Goal: Task Accomplishment & Management: Manage account settings

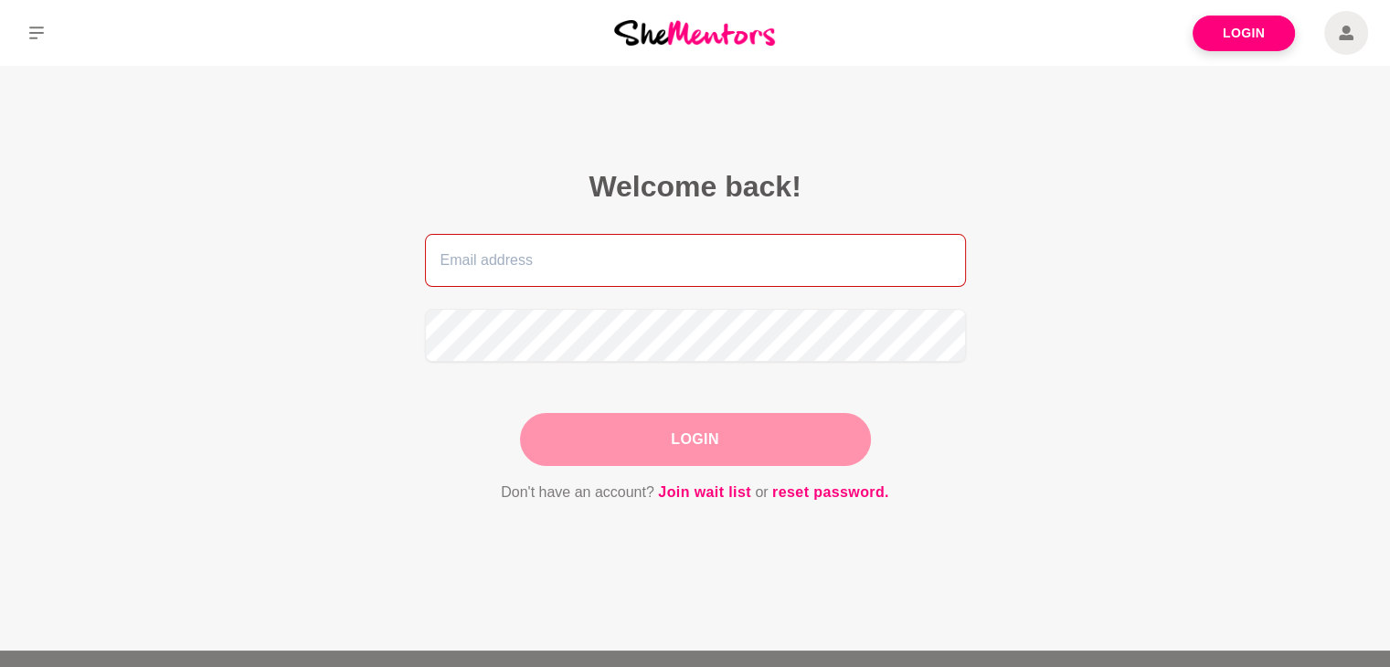
click at [623, 268] on input "email" at bounding box center [695, 260] width 541 height 53
click at [603, 260] on input "email" at bounding box center [695, 260] width 541 height 53
type input "[EMAIL_ADDRESS][DOMAIN_NAME]"
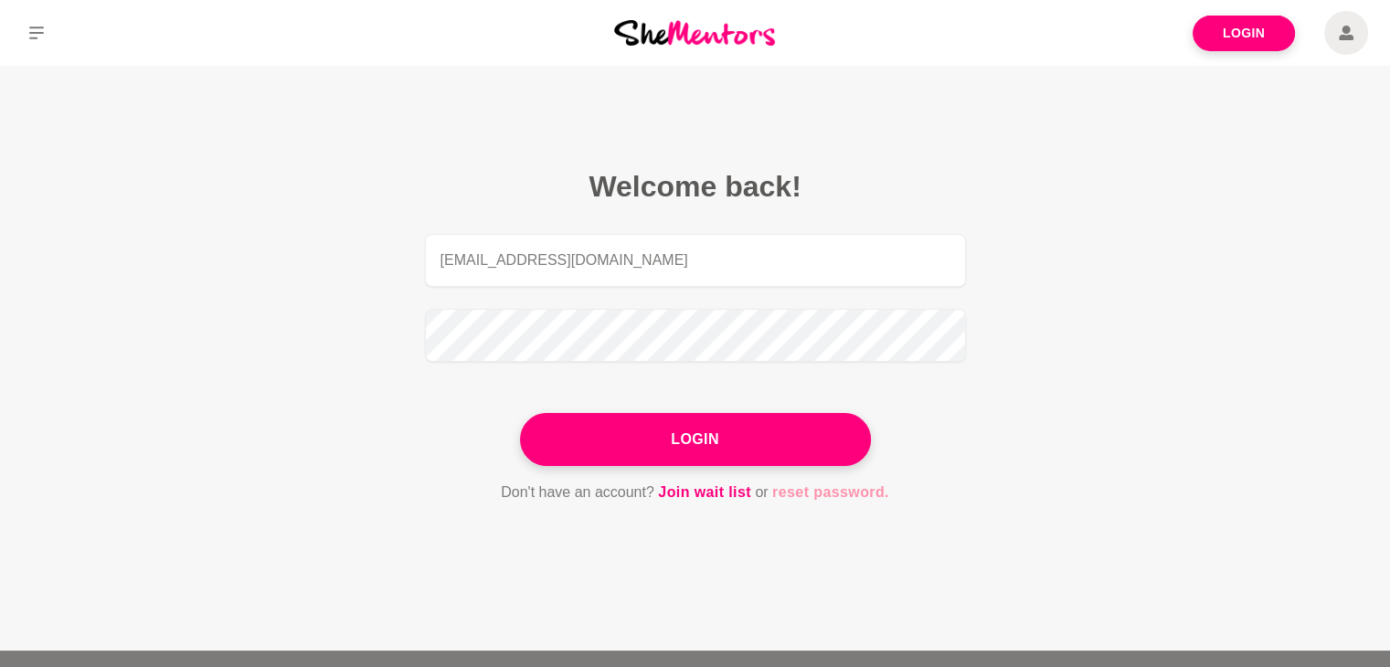
click at [826, 495] on link "reset password." at bounding box center [830, 493] width 117 height 24
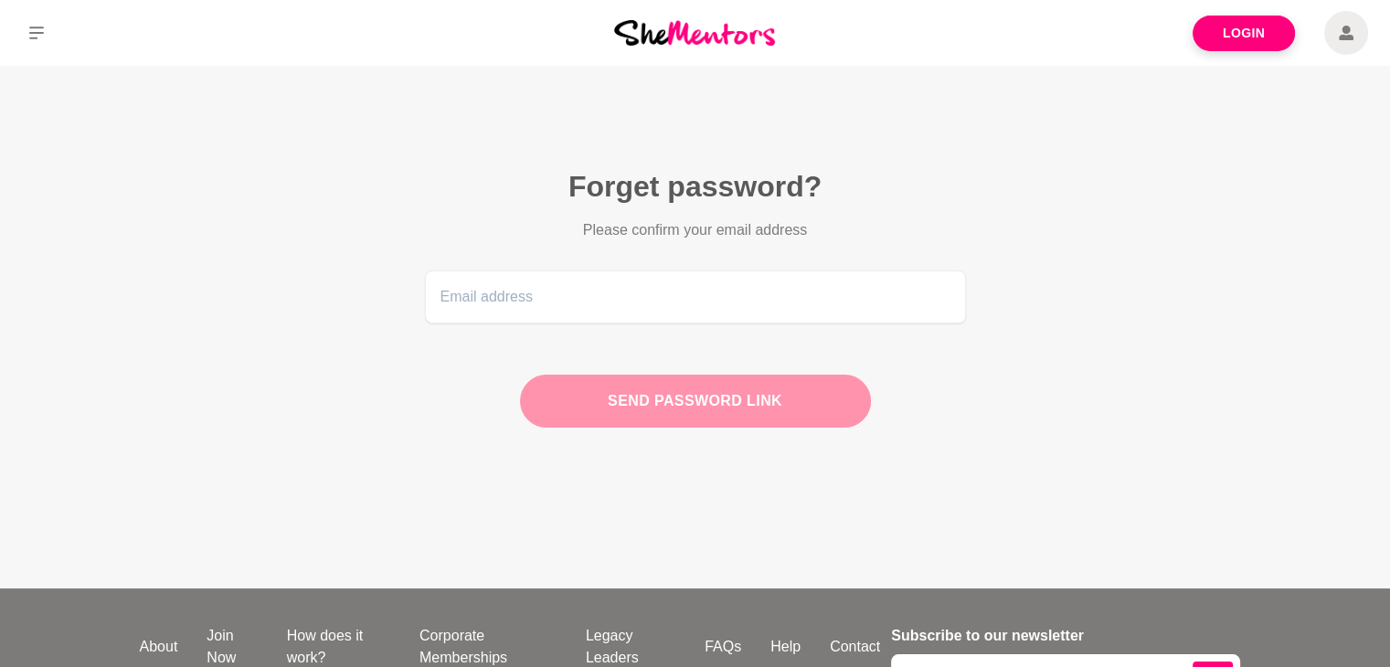
click at [318, 178] on main "Forget password? Please confirm your email address Send password link" at bounding box center [695, 327] width 1390 height 523
click at [1281, 176] on main "Forget password? Please confirm your email address Send password link" at bounding box center [695, 327] width 1390 height 523
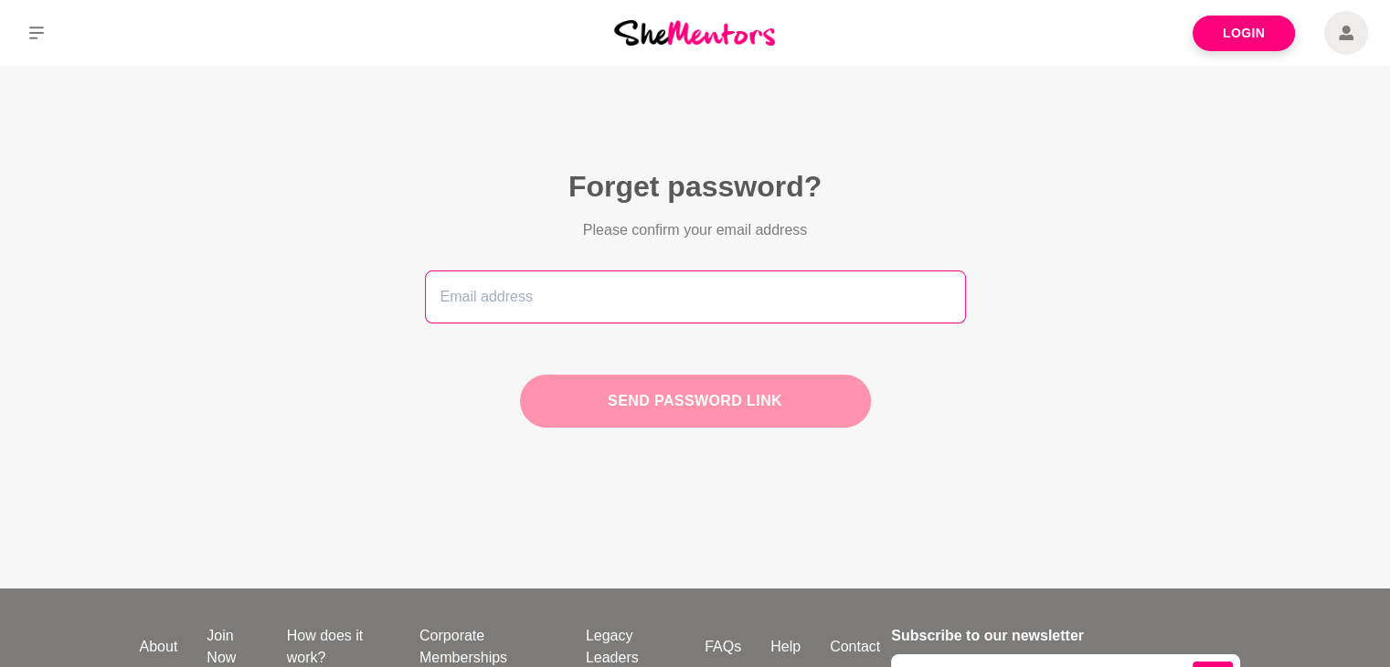
click at [533, 299] on input "email" at bounding box center [695, 297] width 541 height 53
type input "[EMAIL_ADDRESS][DOMAIN_NAME]"
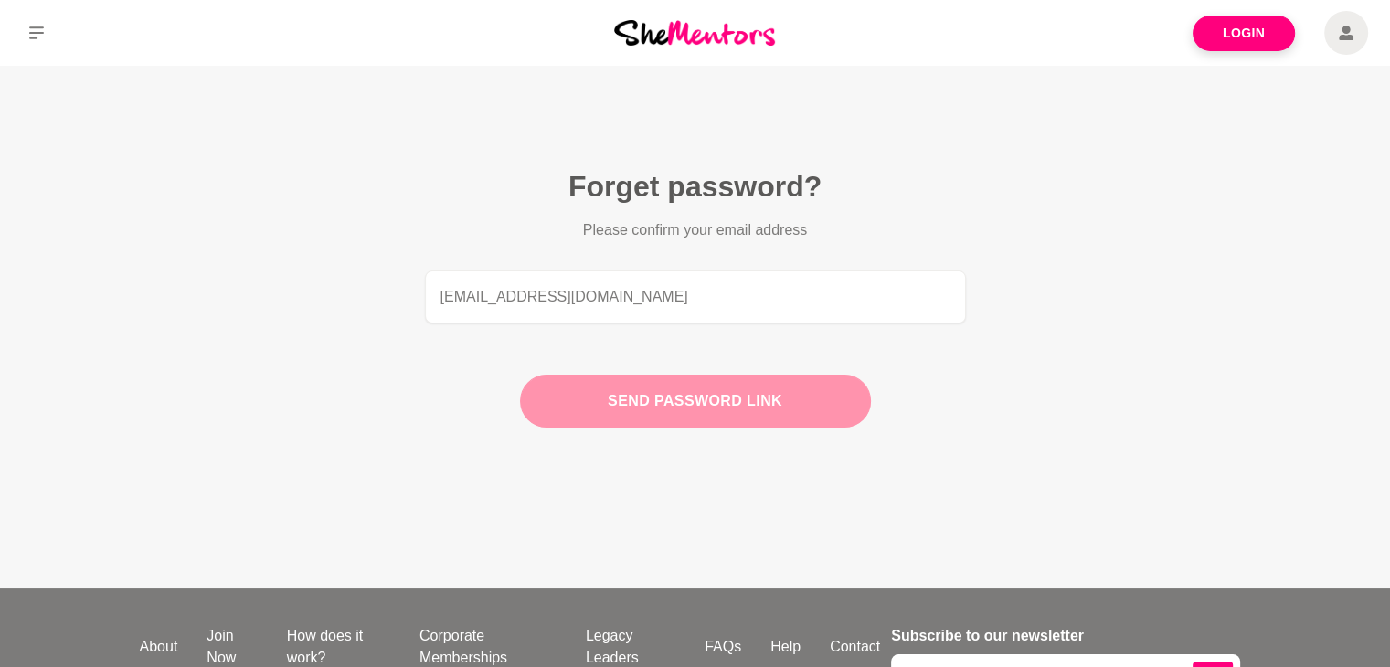
click at [678, 399] on button "Send password link" at bounding box center [695, 401] width 351 height 53
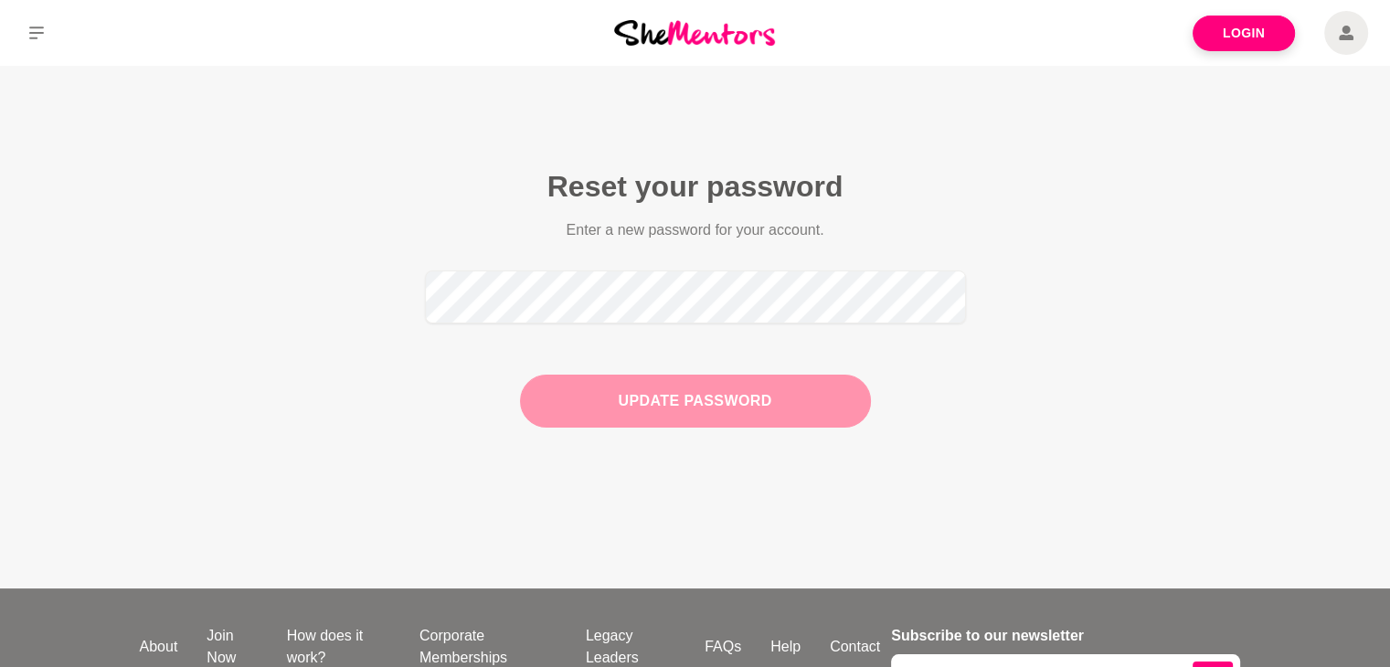
click at [771, 411] on button "Update Password" at bounding box center [695, 401] width 351 height 53
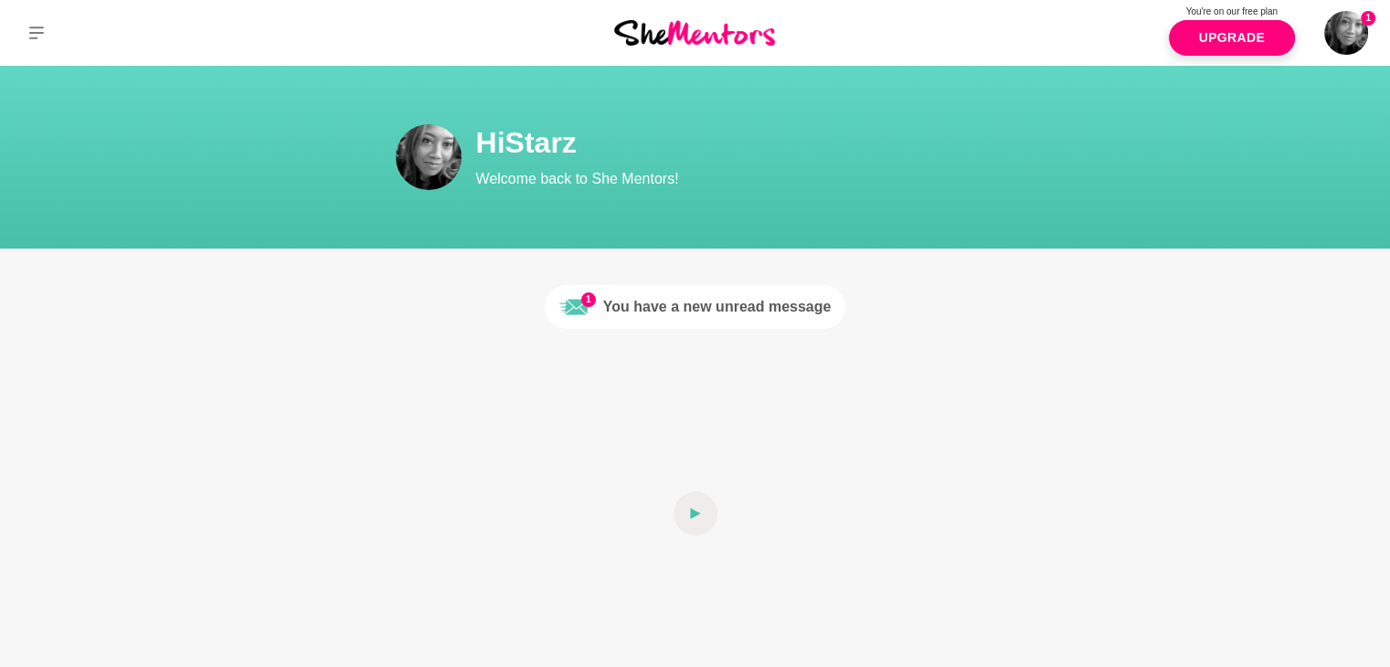
click at [743, 314] on div "You have a new unread message" at bounding box center [717, 307] width 229 height 22
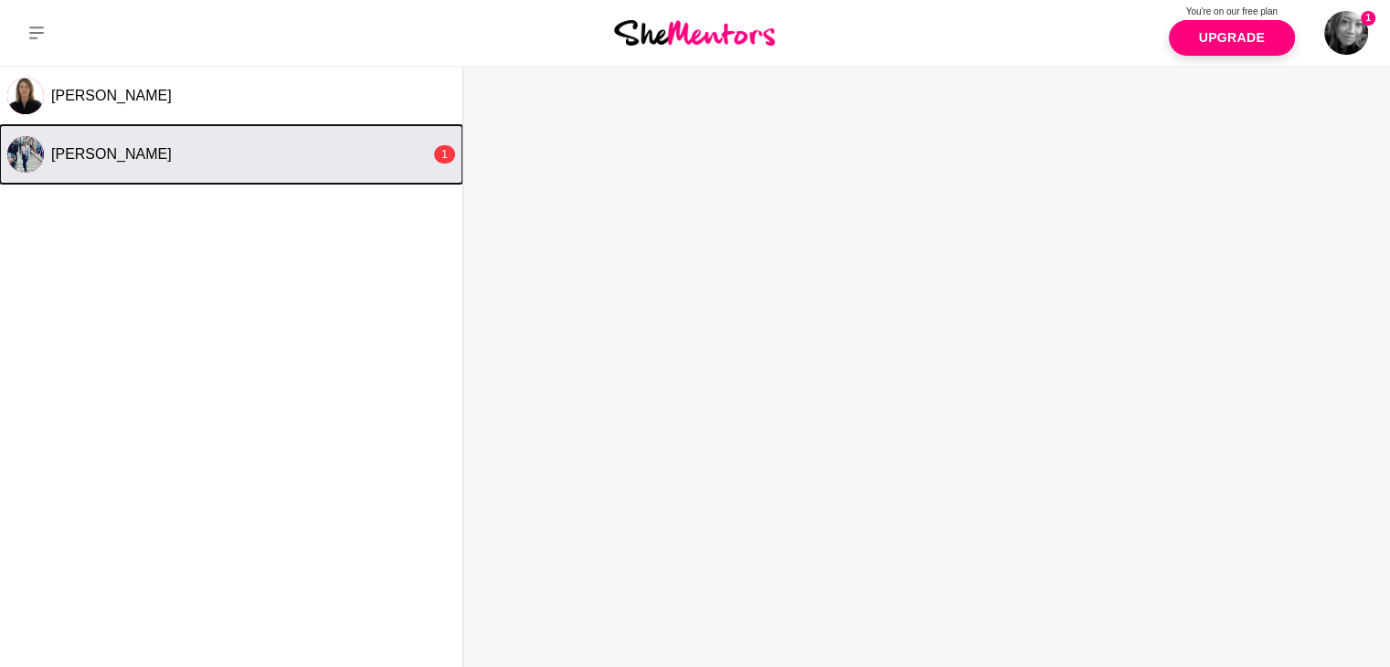
click at [176, 165] on button "Julie Anne Wise 1" at bounding box center [231, 154] width 463 height 59
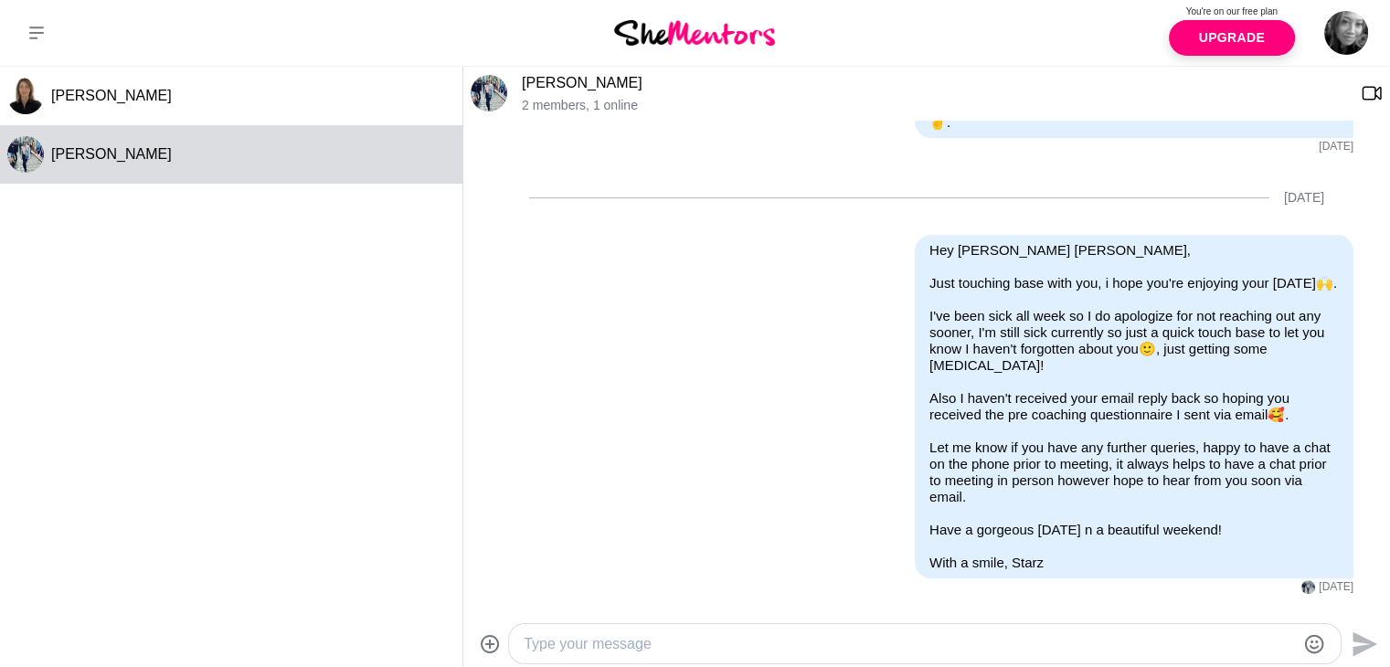
scroll to position [1349, 0]
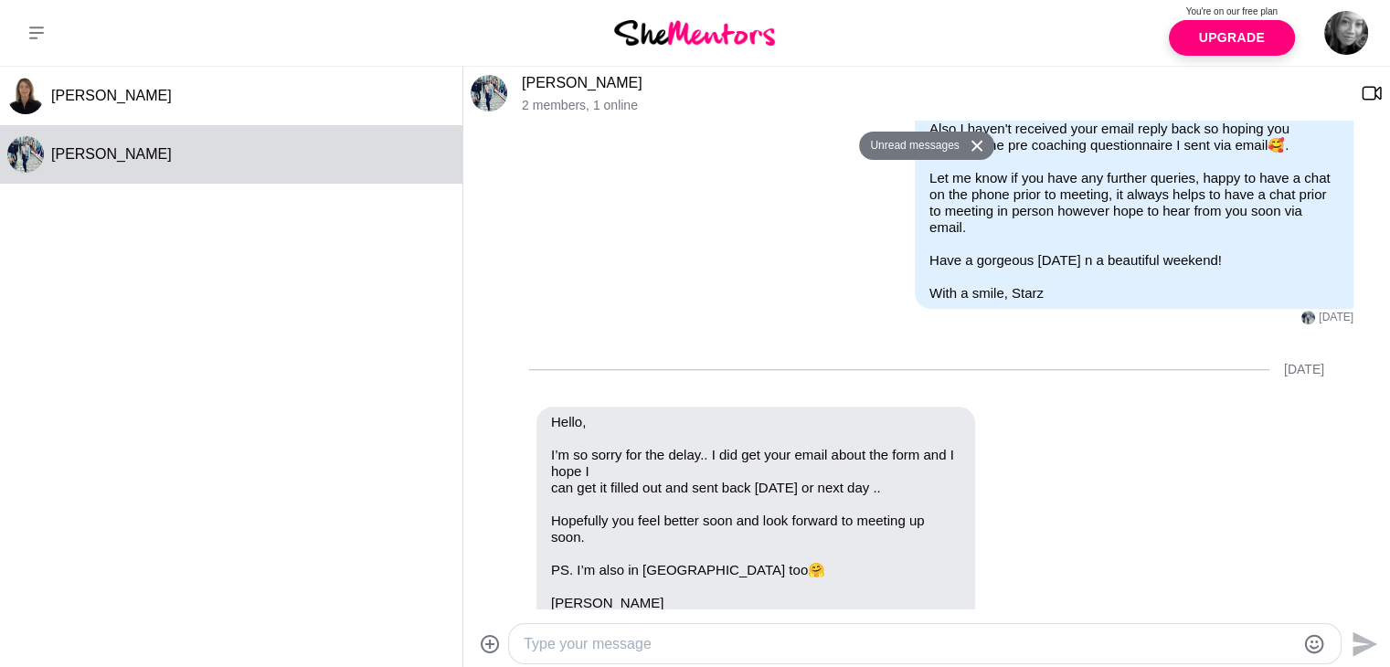
click at [705, 644] on textarea "Type your message" at bounding box center [910, 645] width 772 height 22
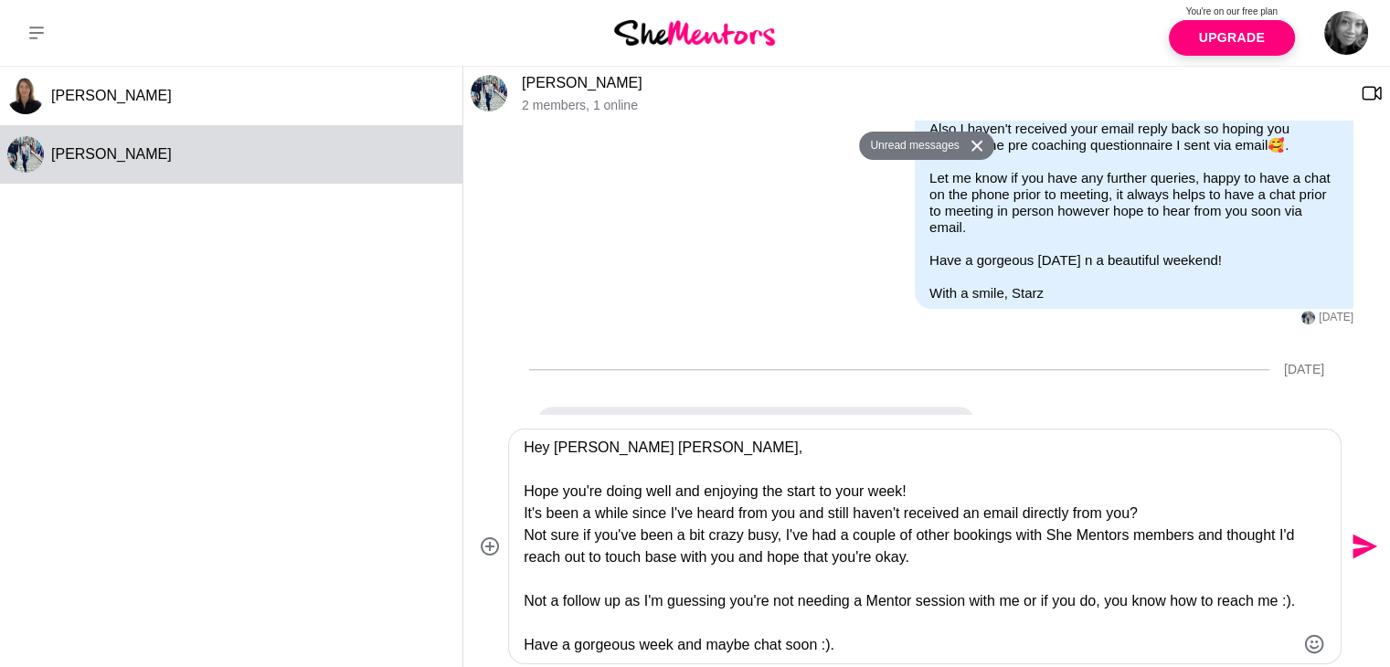
scroll to position [86, 0]
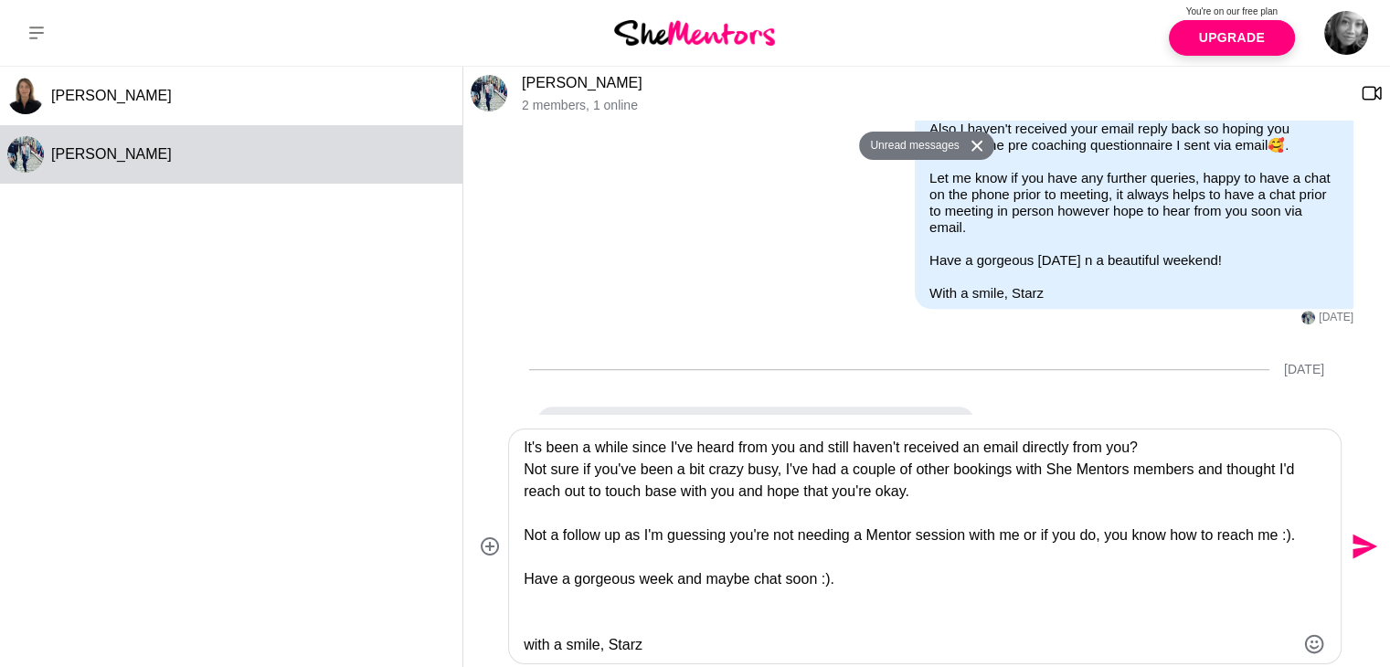
type textarea "Hey Julie Anne, Hope you're doing well and enjoying the start to your week! It'…"
click at [1362, 545] on icon "Send" at bounding box center [1365, 547] width 25 height 25
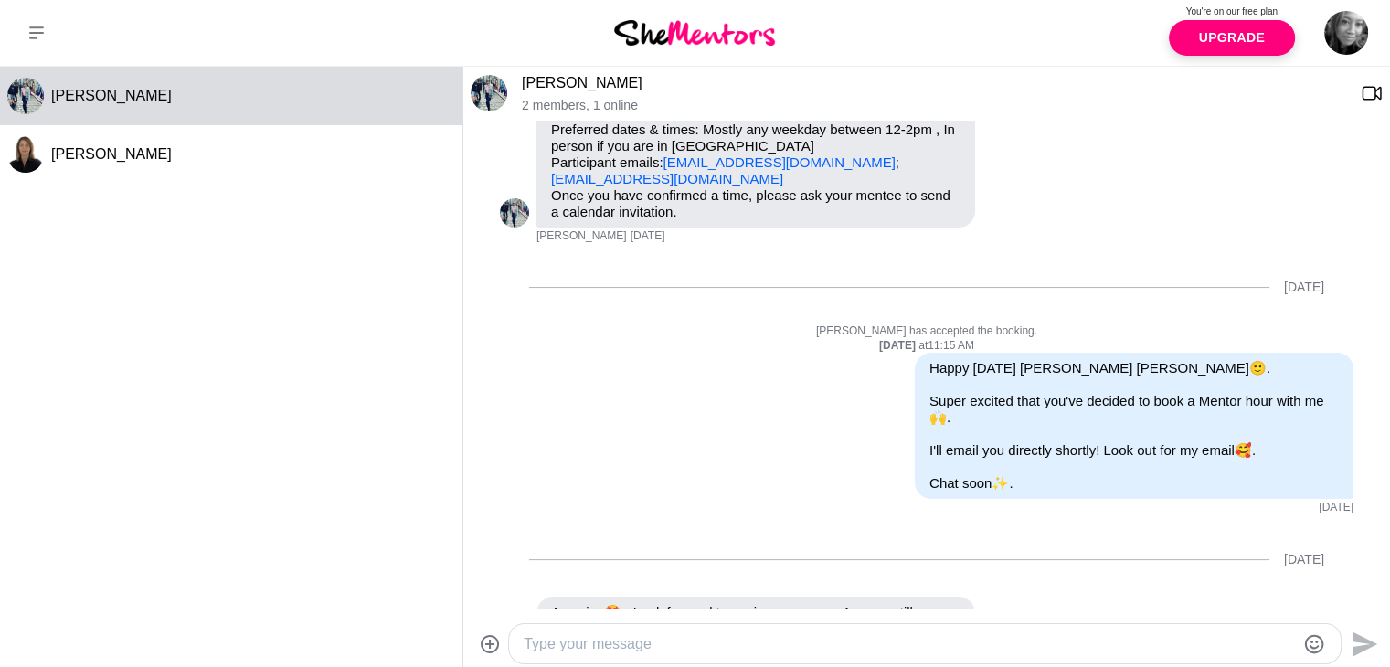
scroll to position [0, 0]
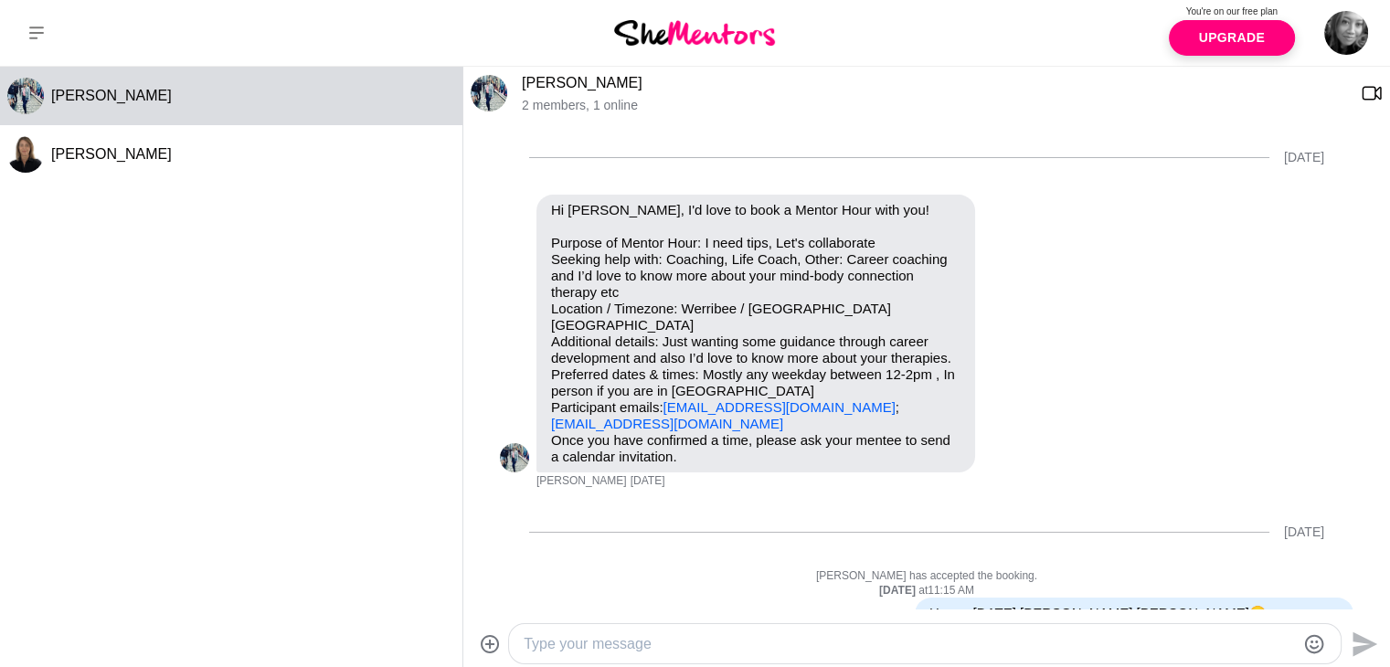
click at [492, 107] on img at bounding box center [489, 93] width 37 height 37
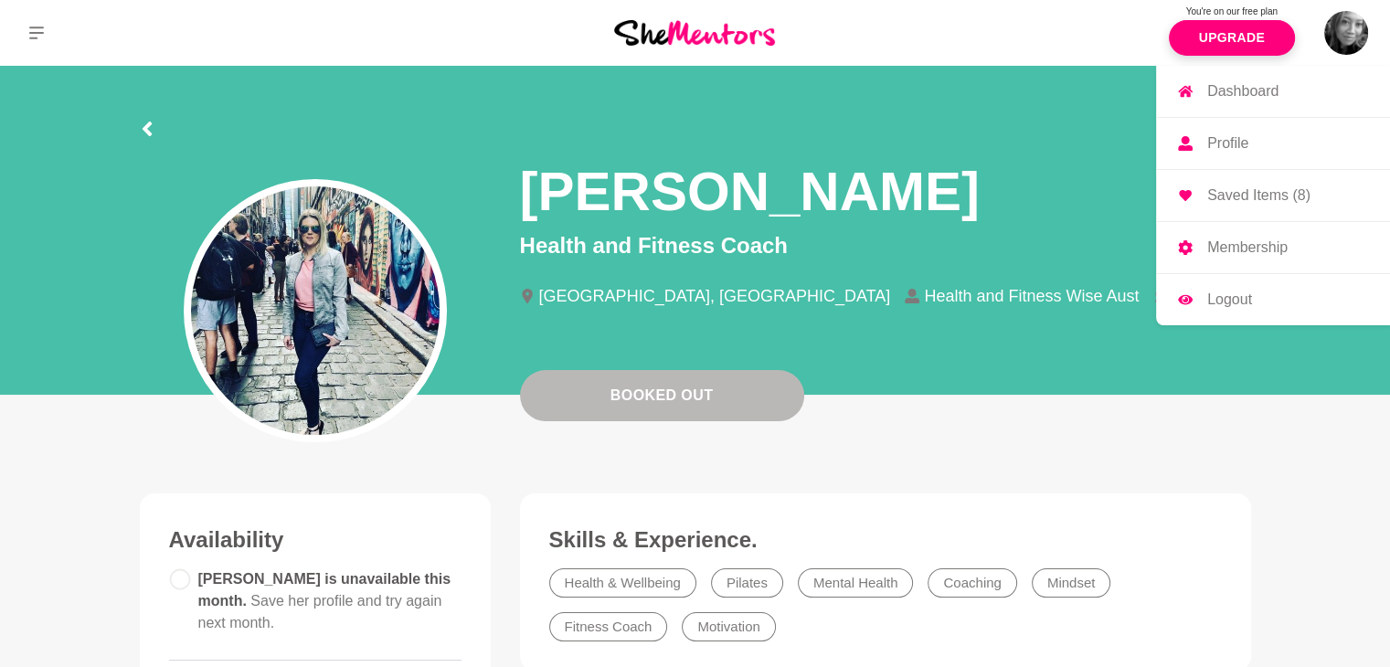
click at [1353, 37] on img at bounding box center [1347, 33] width 44 height 44
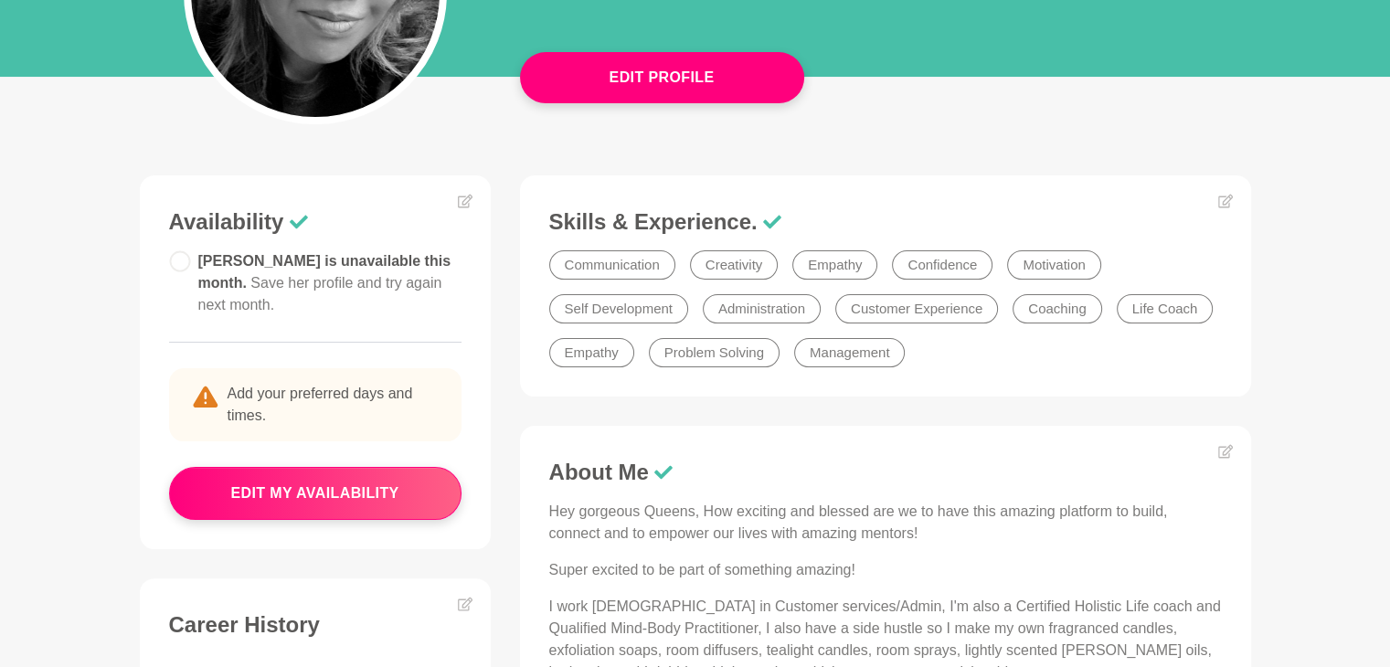
scroll to position [347, 0]
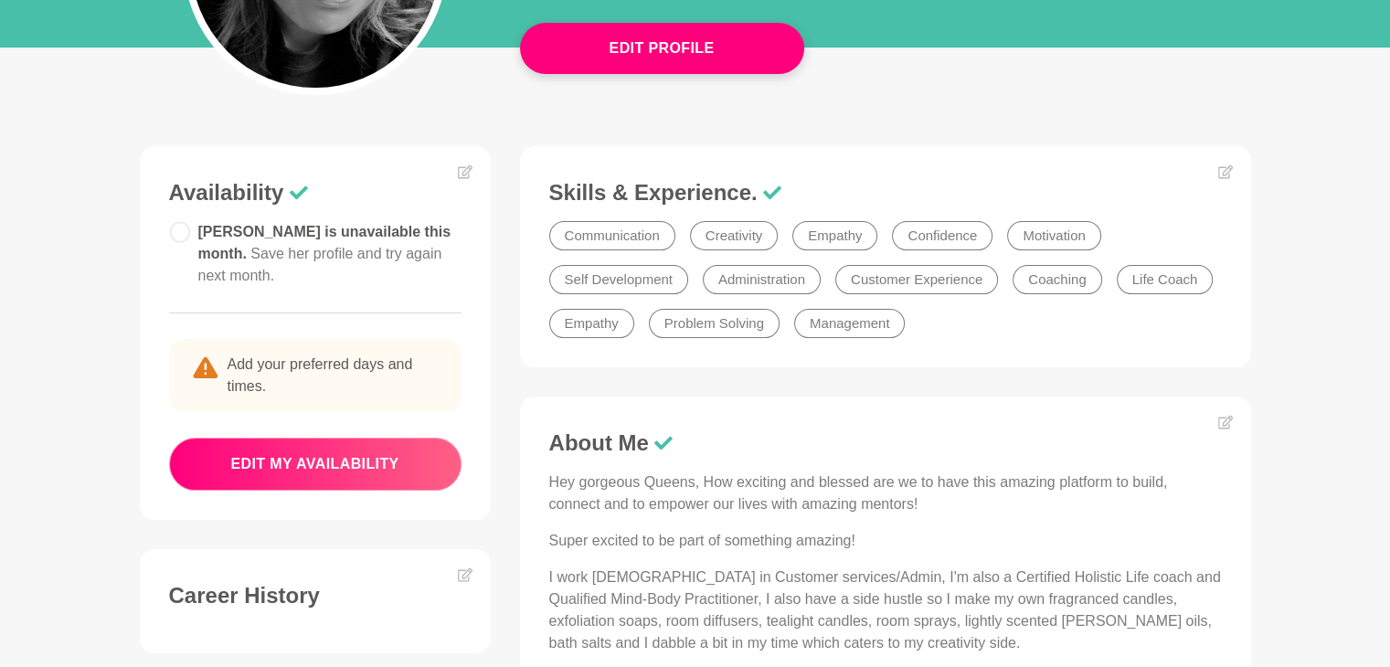
click at [351, 441] on button "edit my availability" at bounding box center [315, 464] width 293 height 53
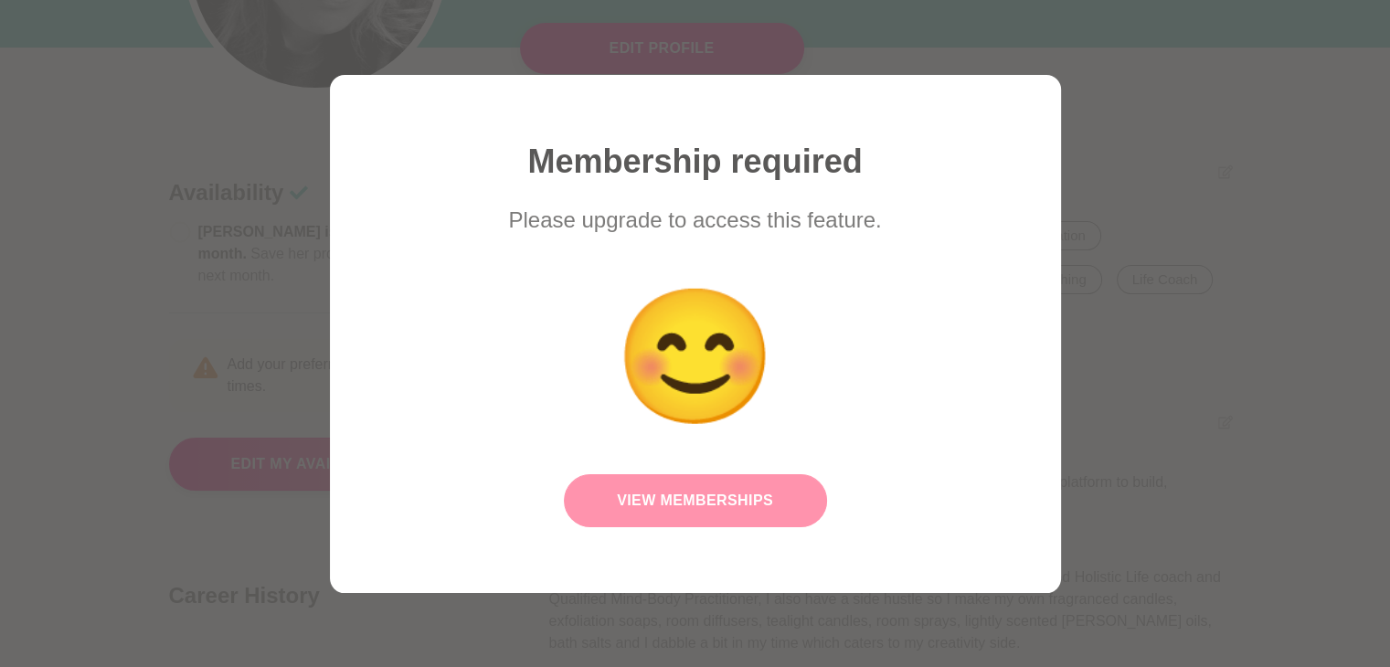
click at [664, 511] on link "View Memberships" at bounding box center [695, 500] width 263 height 53
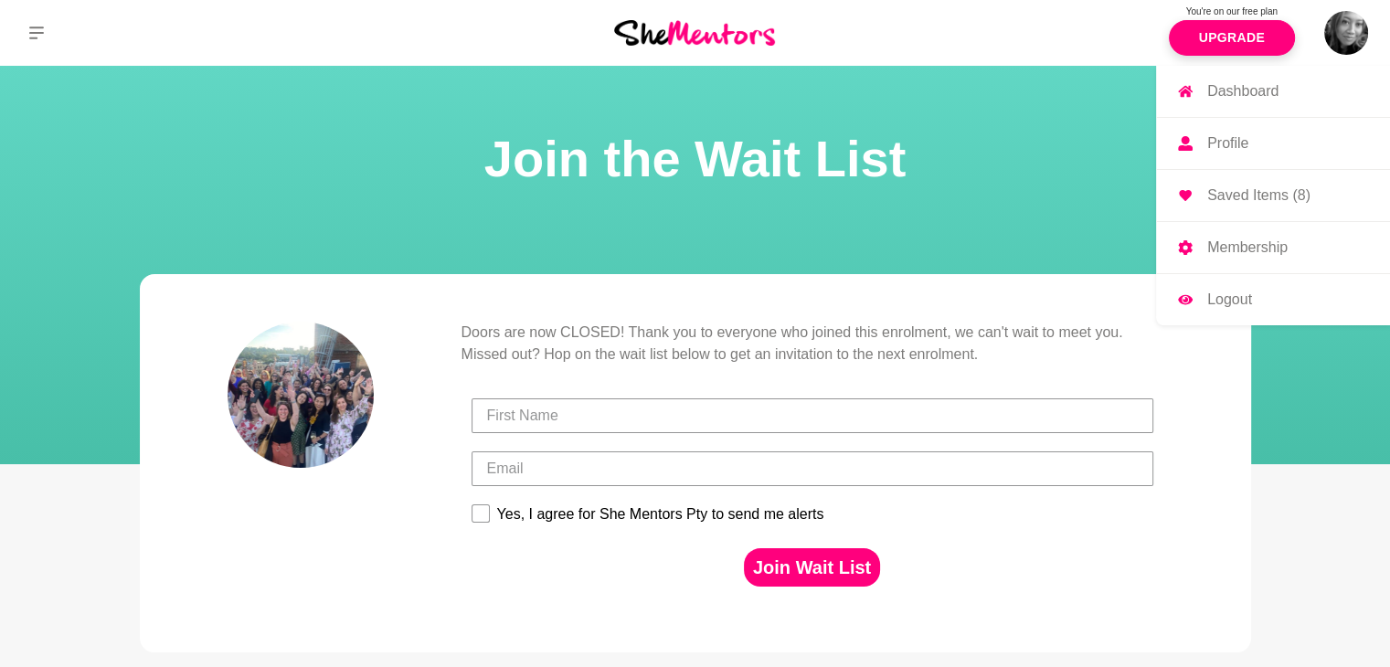
click at [1244, 97] on p "Dashboard" at bounding box center [1243, 91] width 71 height 15
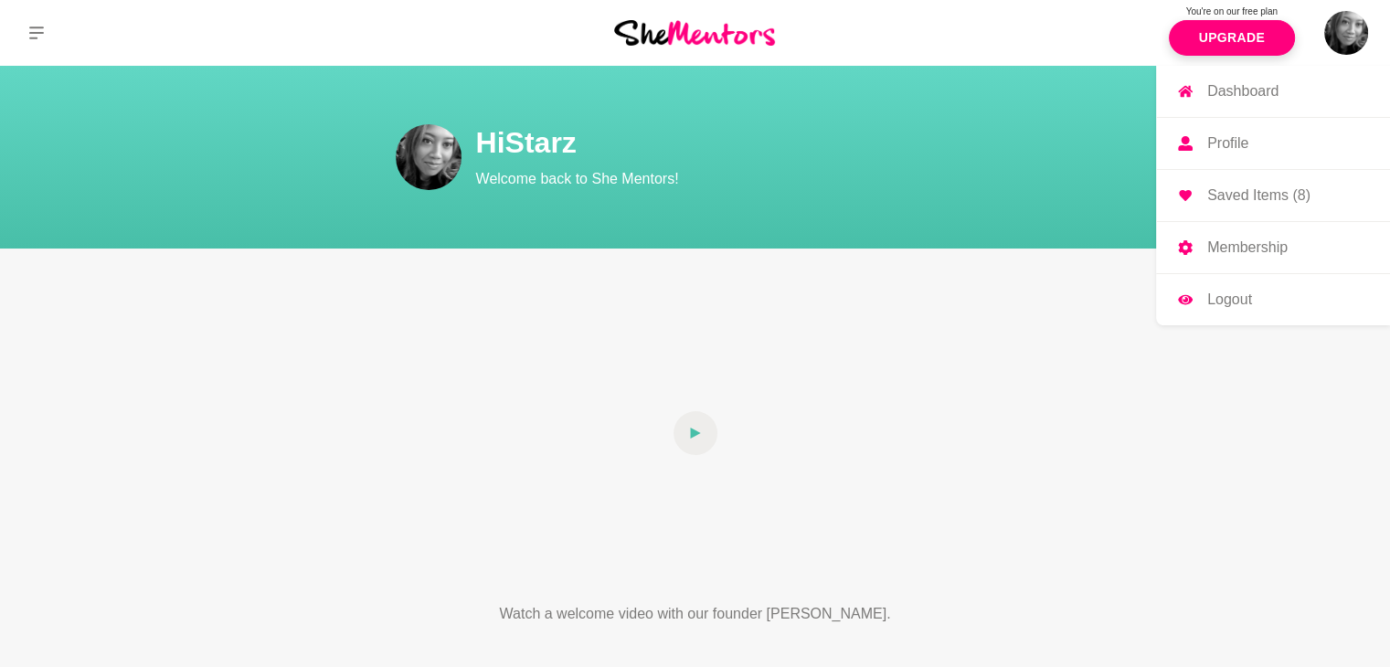
click at [1236, 144] on p "Profile" at bounding box center [1228, 143] width 41 height 15
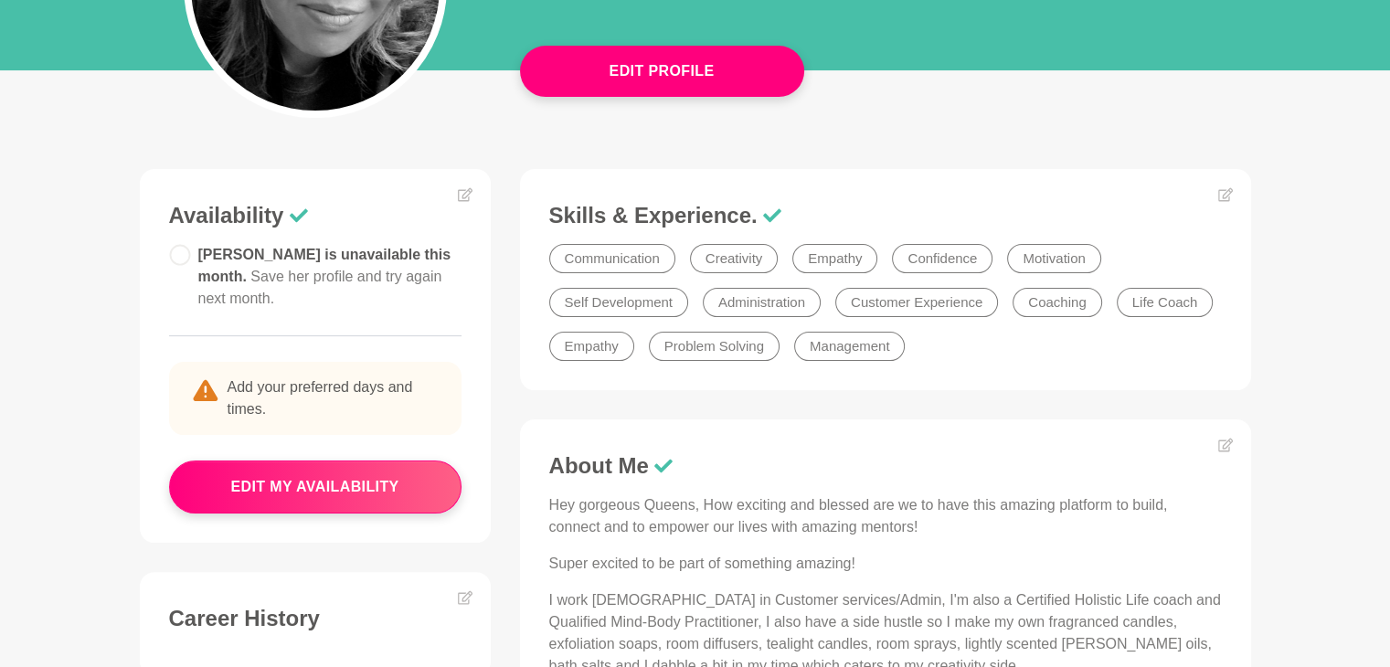
scroll to position [322, 0]
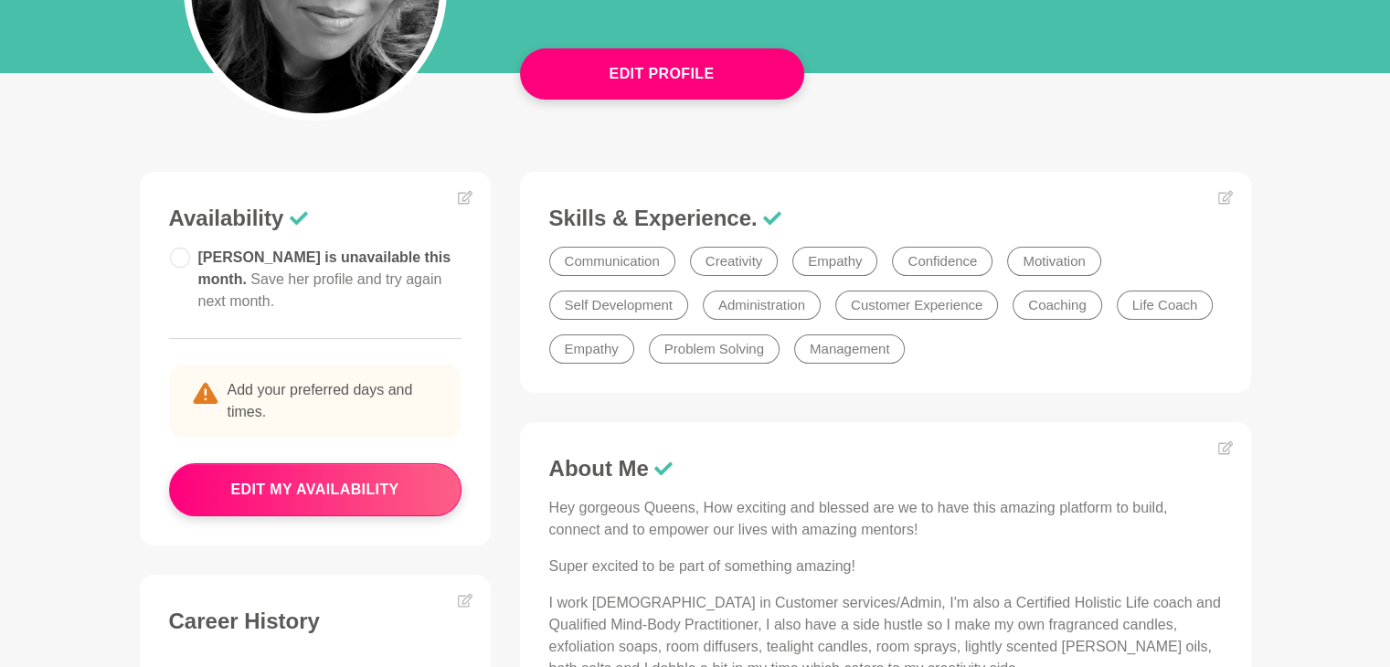
click at [351, 369] on p "Add your preferred days and times." at bounding box center [315, 401] width 293 height 73
click at [463, 198] on icon at bounding box center [465, 197] width 15 height 15
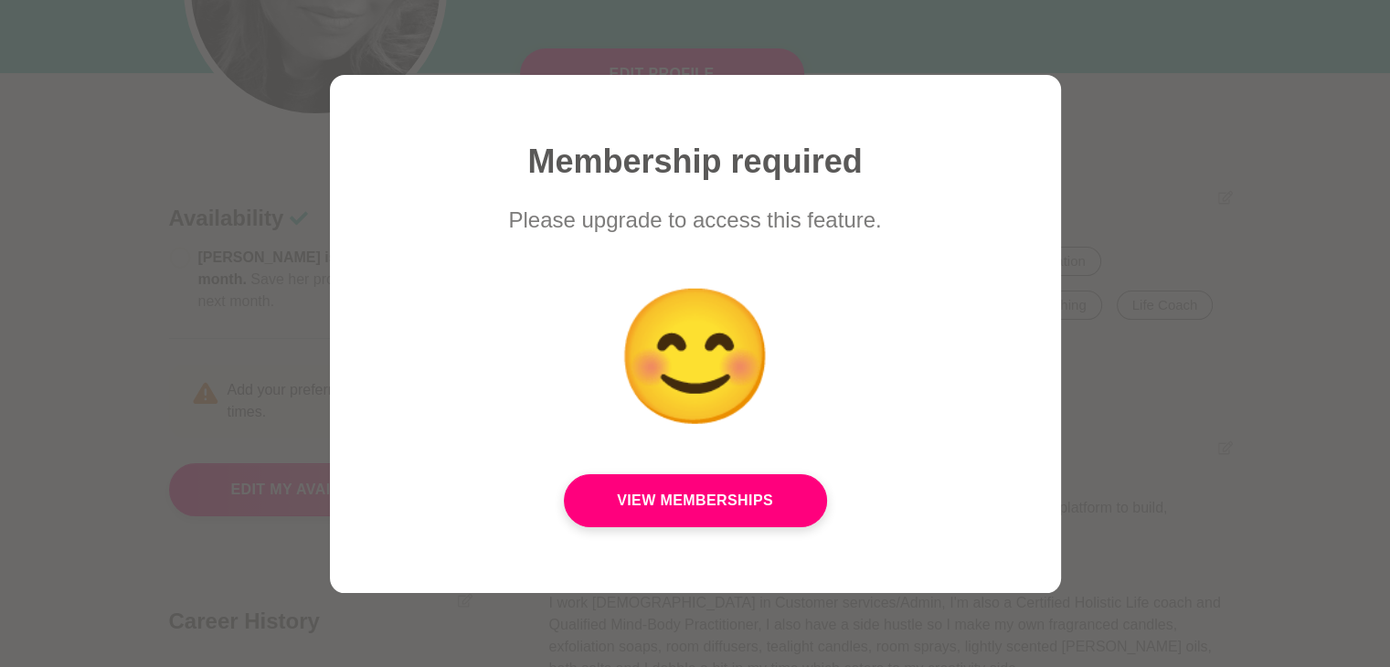
click at [1134, 191] on div at bounding box center [695, 333] width 1390 height 667
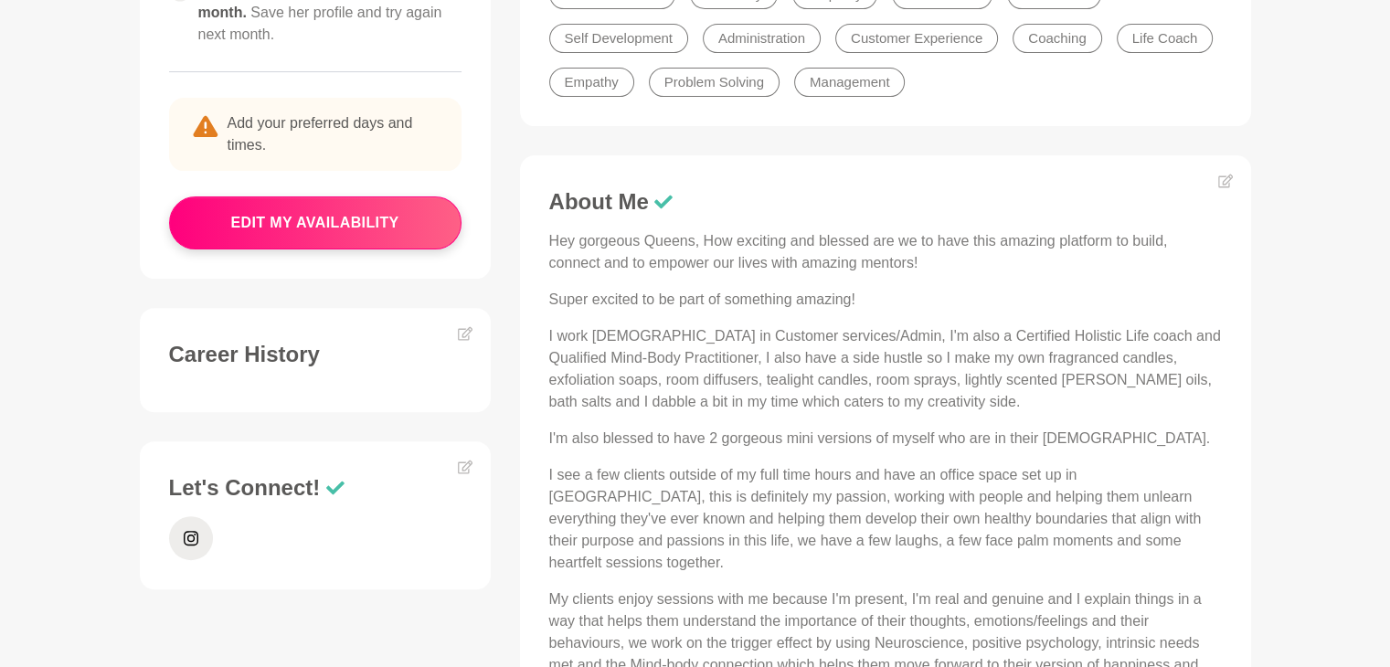
scroll to position [589, 0]
click at [1225, 179] on icon at bounding box center [1226, 181] width 15 height 15
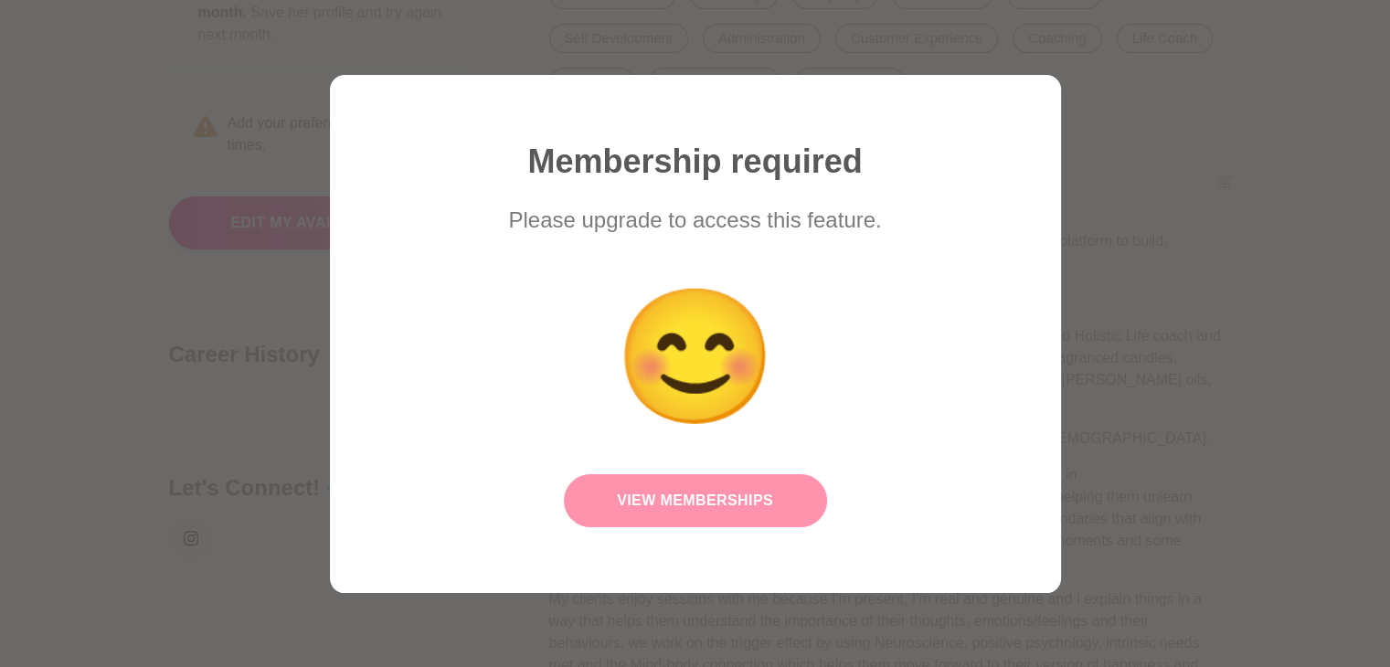
click at [658, 513] on link "View Memberships" at bounding box center [695, 500] width 263 height 53
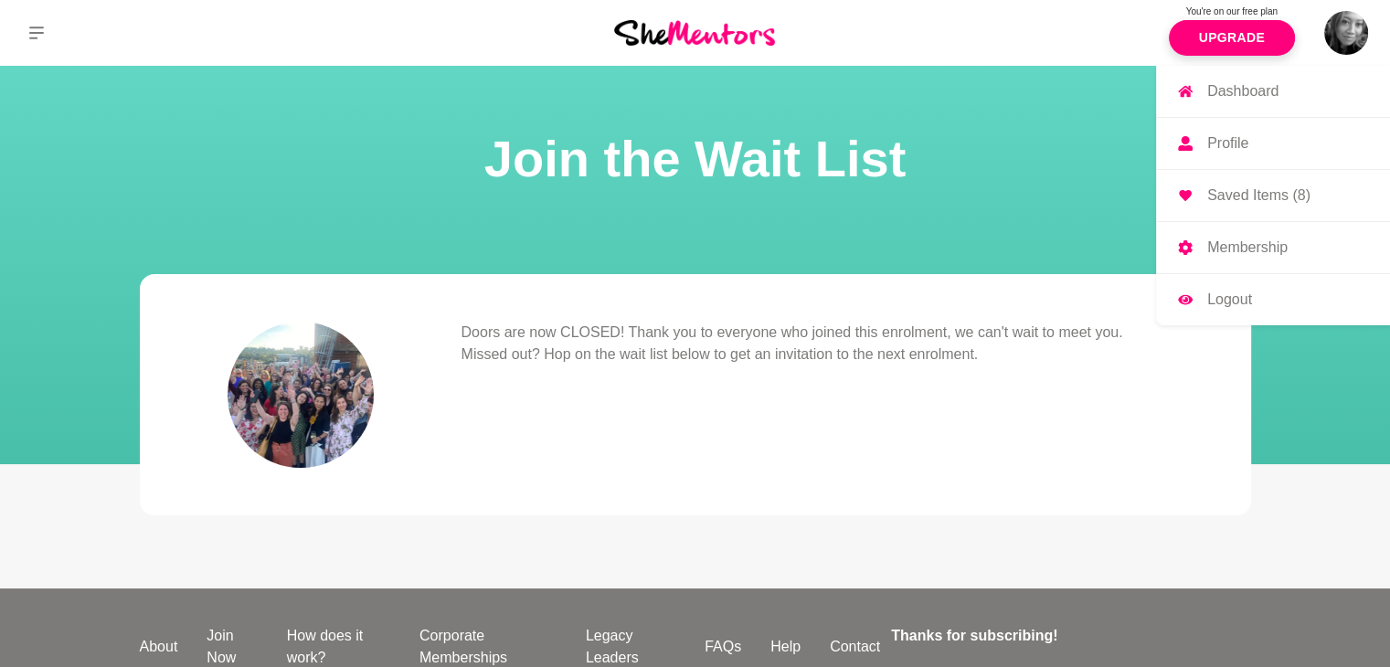
click at [1340, 33] on img at bounding box center [1347, 33] width 44 height 44
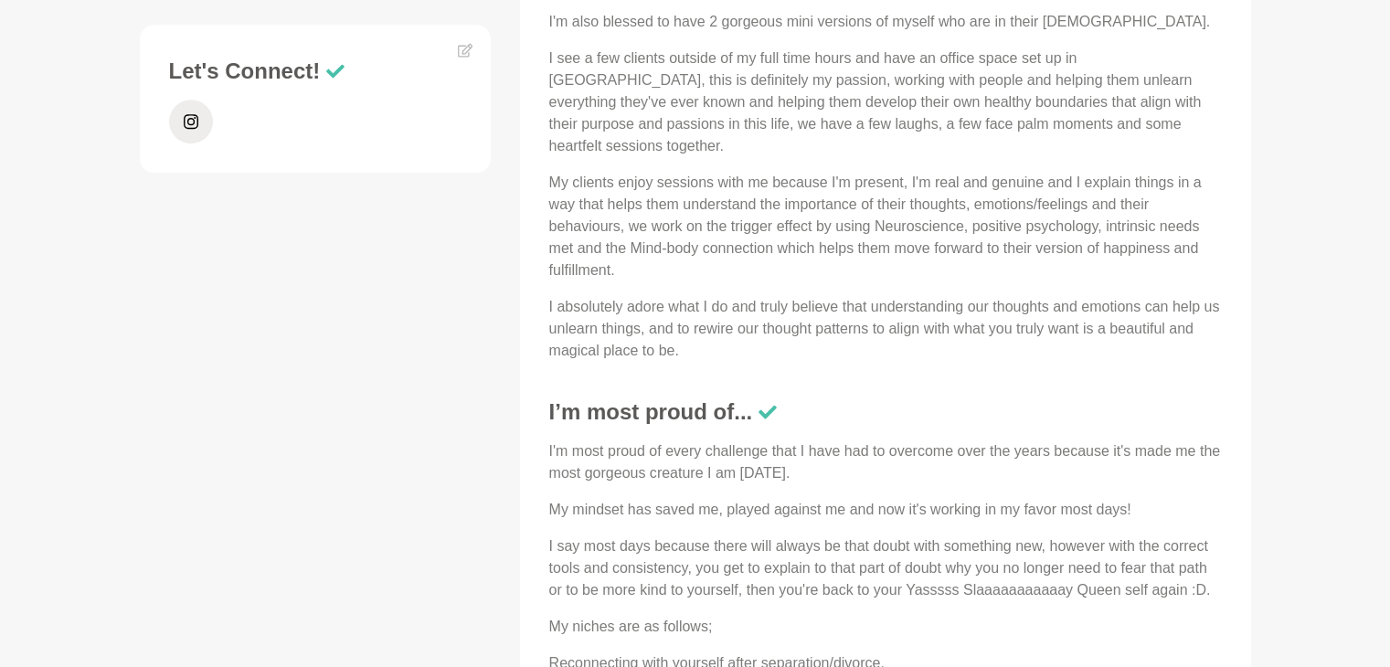
scroll to position [1007, 0]
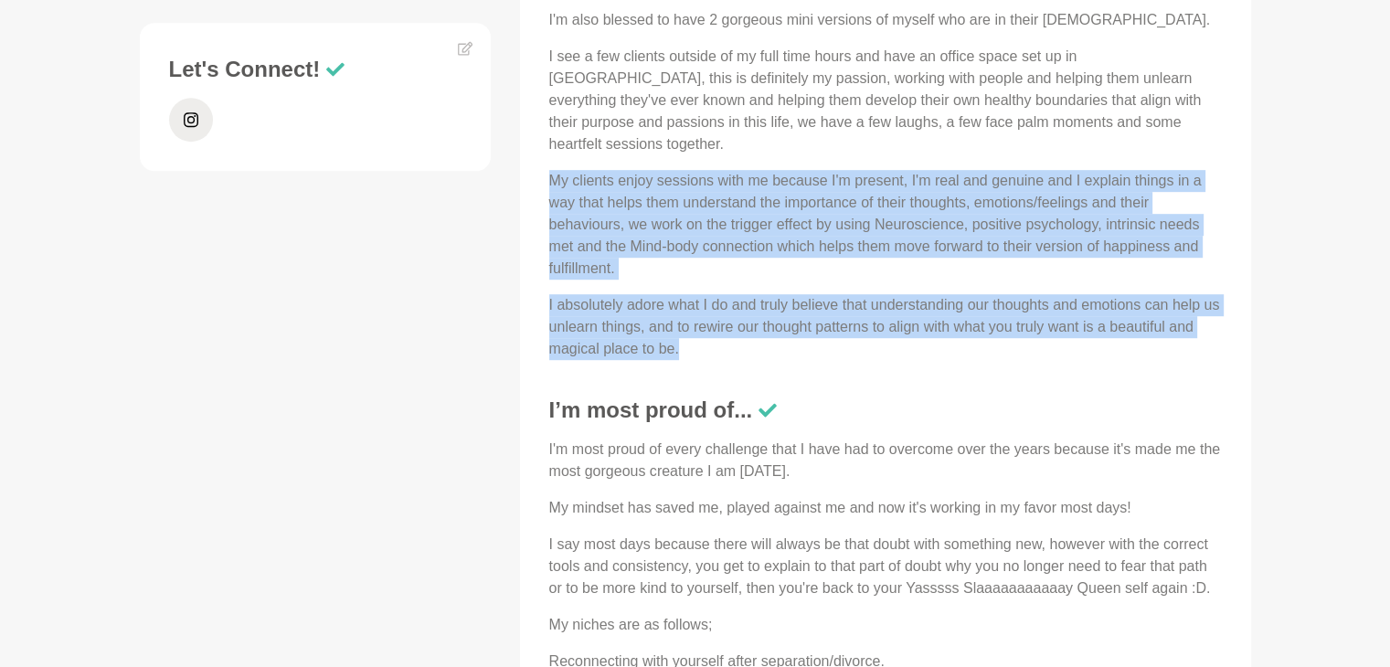
drag, startPoint x: 549, startPoint y: 160, endPoint x: 892, endPoint y: 328, distance: 381.9
click at [892, 328] on div "Hey gorgeous Queens, How exciting and blessed are we to have this amazing platf…" at bounding box center [885, 86] width 673 height 548
copy div "My clients enjoy sessions with me because I'm present, I'm real and genuine and…"
